Goal: Transaction & Acquisition: Purchase product/service

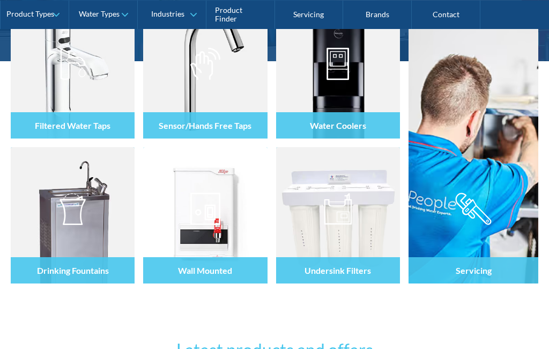
scroll to position [209, 0]
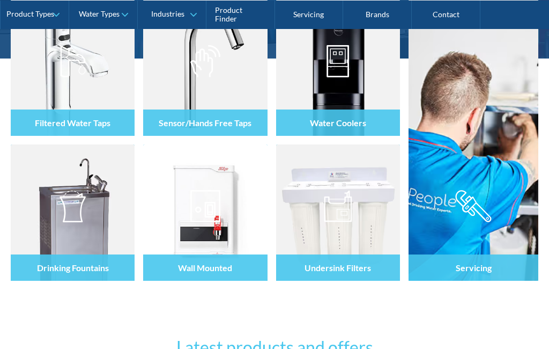
click at [345, 196] on img at bounding box center [338, 206] width 28 height 32
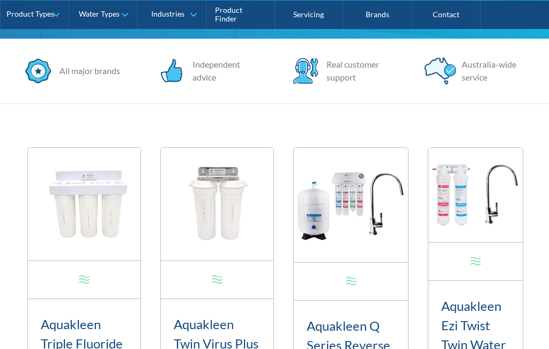
scroll to position [301, 0]
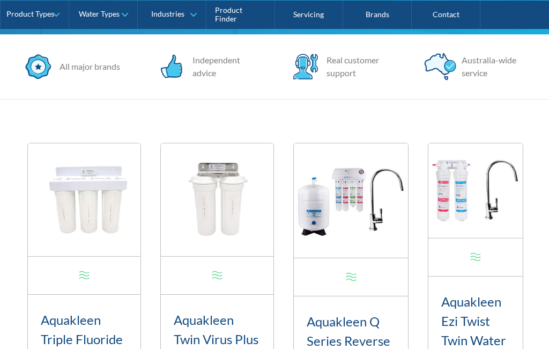
click at [98, 151] on img at bounding box center [84, 199] width 113 height 113
click at [64, 143] on img at bounding box center [84, 199] width 113 height 113
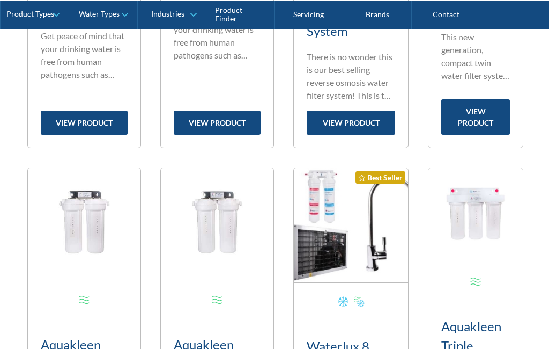
scroll to position [672, 0]
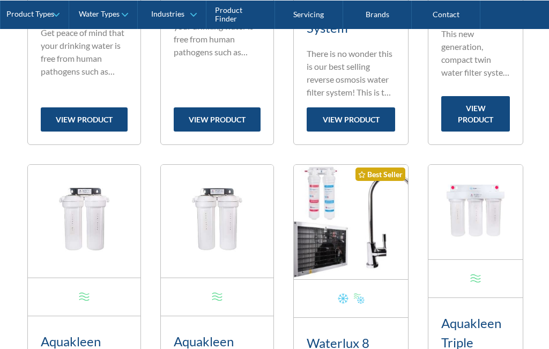
click at [69, 131] on link "view product" at bounding box center [84, 119] width 87 height 24
